Goal: Transaction & Acquisition: Purchase product/service

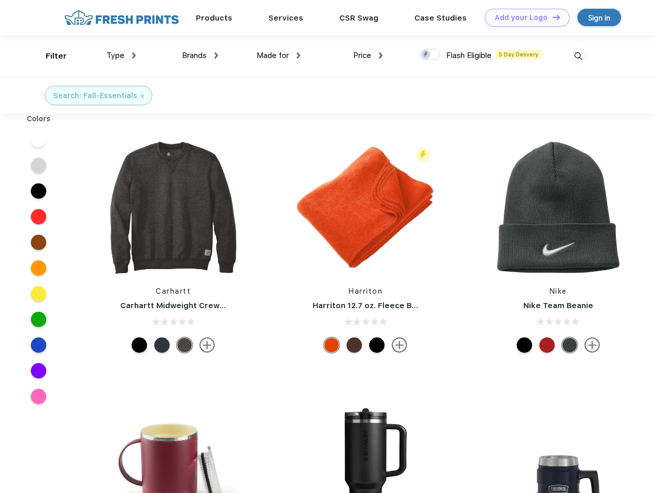
click at [523, 17] on link "Add your Logo Design Tool" at bounding box center [527, 18] width 85 height 18
click at [0, 0] on div "Design Tool" at bounding box center [0, 0] width 0 height 0
click at [551, 17] on link "Add your Logo Design Tool" at bounding box center [527, 18] width 85 height 18
click at [49, 56] on div "Filter" at bounding box center [56, 56] width 21 height 12
click at [121, 55] on span "Type" at bounding box center [115, 55] width 18 height 9
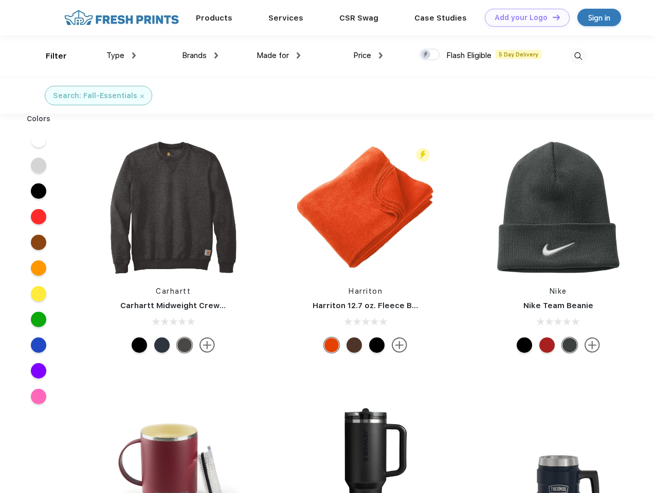
click at [200, 55] on span "Brands" at bounding box center [194, 55] width 25 height 9
click at [279, 55] on span "Made for" at bounding box center [272, 55] width 32 height 9
click at [368, 55] on span "Price" at bounding box center [362, 55] width 18 height 9
click at [430, 55] on div at bounding box center [429, 54] width 20 height 11
click at [426, 55] on input "checkbox" at bounding box center [422, 51] width 7 height 7
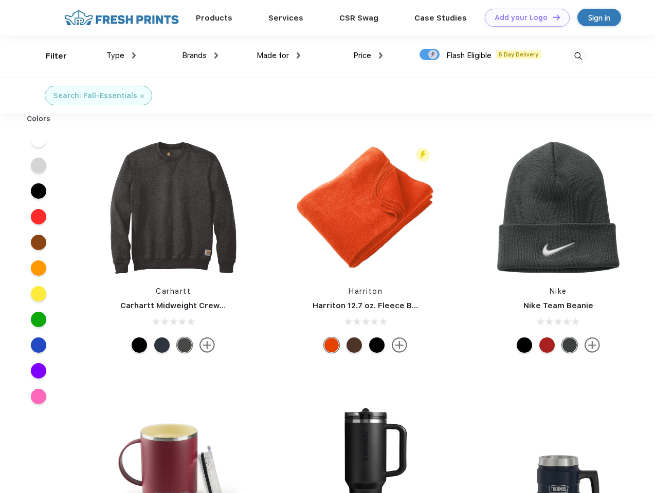
click at [578, 56] on img at bounding box center [577, 56] width 17 height 17
